Goal: Task Accomplishment & Management: Complete application form

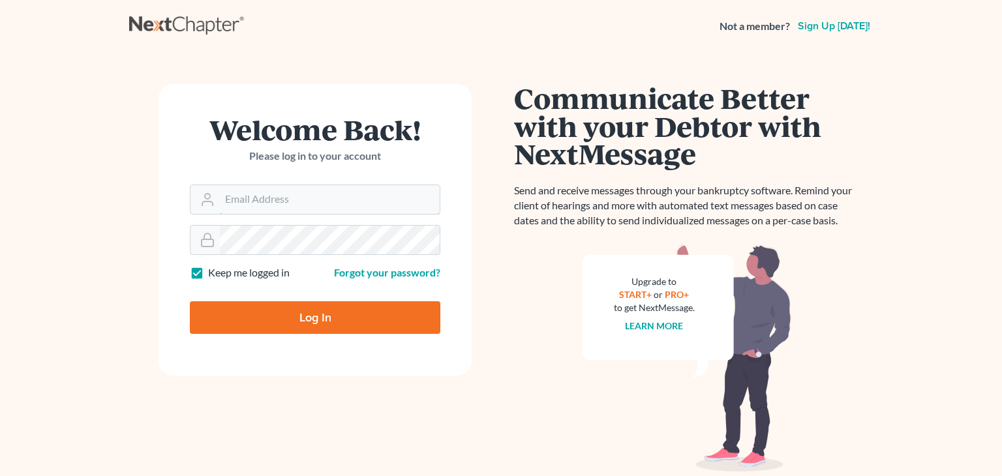
click at [295, 196] on input "Email Address" at bounding box center [330, 199] width 220 height 29
click at [208, 276] on label "Keep me logged in" at bounding box center [249, 272] width 82 height 15
click at [213, 274] on input "Keep me logged in" at bounding box center [217, 269] width 8 height 8
checkbox input "false"
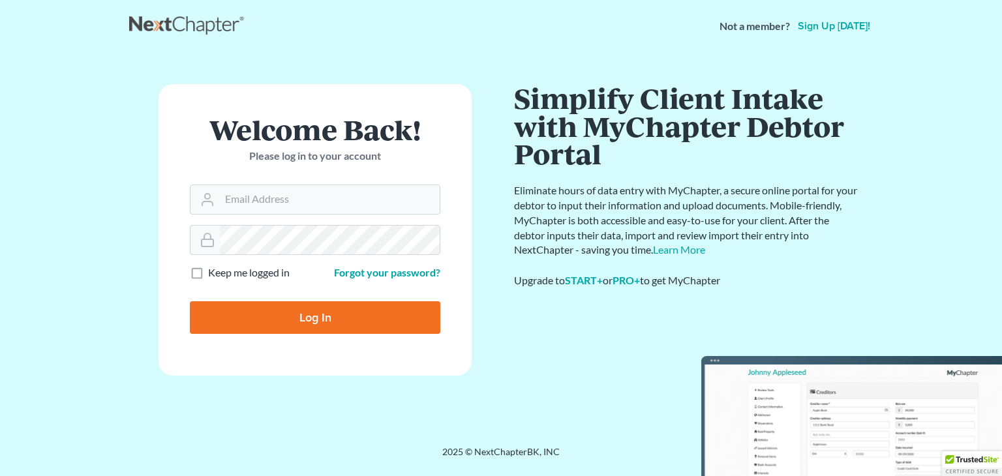
click at [849, 24] on link "Sign up [DATE]!" at bounding box center [834, 26] width 78 height 10
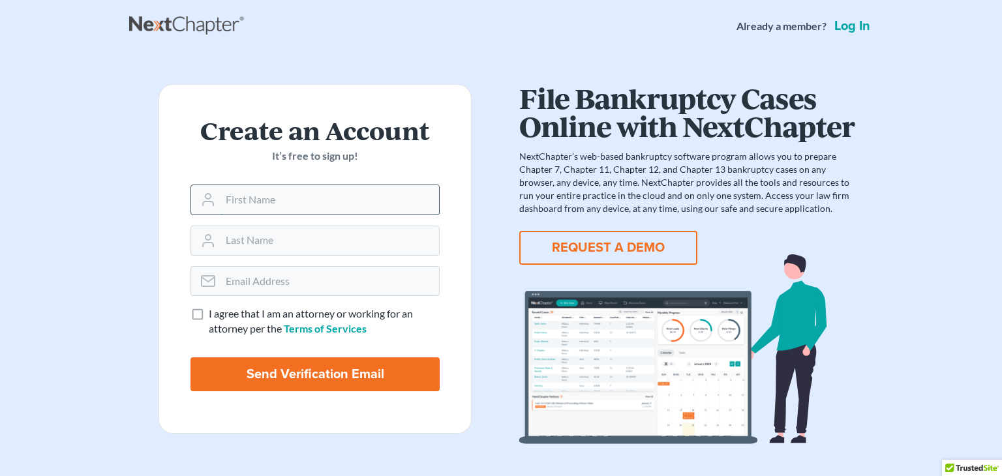
click at [303, 204] on input "text" at bounding box center [329, 199] width 218 height 29
type input "Mikayla"
click at [299, 235] on input "text" at bounding box center [329, 240] width 218 height 29
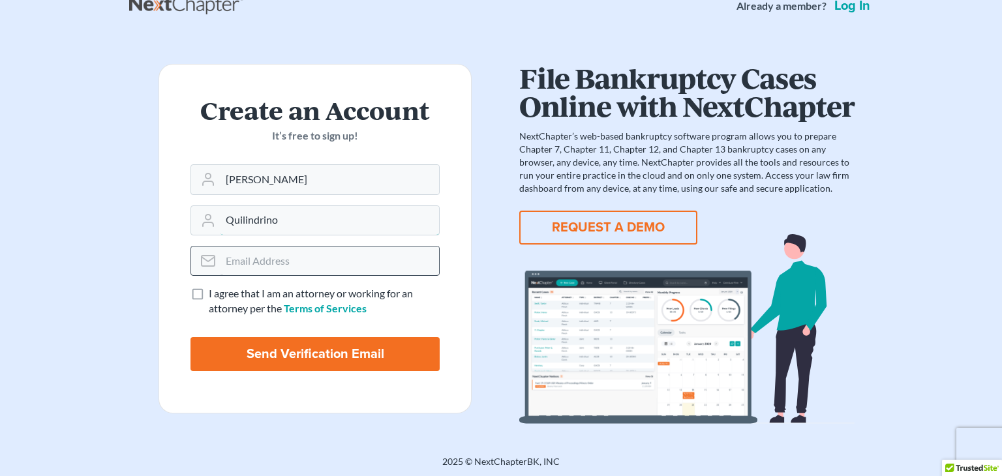
scroll to position [20, 0]
type input "Quilindrino"
click at [325, 256] on input "email" at bounding box center [329, 261] width 218 height 29
click at [329, 296] on span "I agree that I am an attorney or working for an attorney per the" at bounding box center [311, 301] width 204 height 27
click at [222, 295] on input "I agree that I am an attorney or working for an attorney per the Terms of Servi…" at bounding box center [218, 291] width 8 height 8
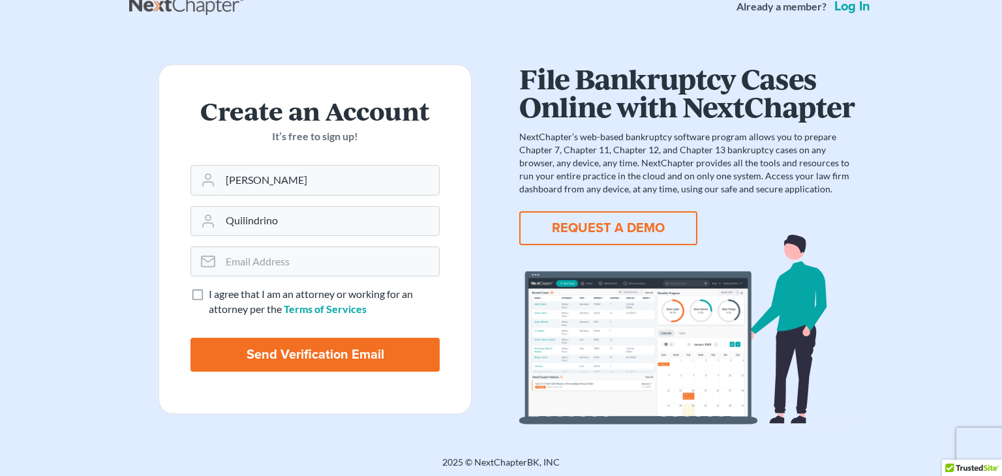
checkbox input "true"
click at [320, 260] on input "email" at bounding box center [329, 261] width 218 height 29
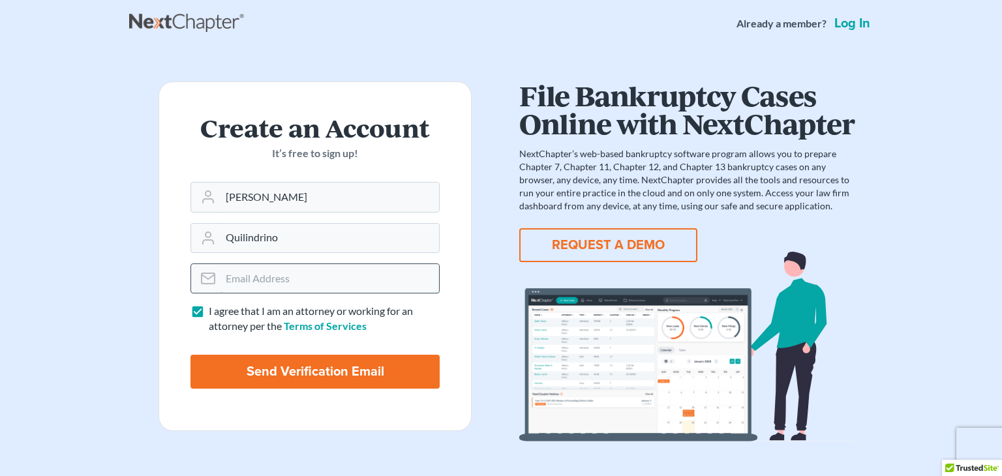
scroll to position [3, 0]
